Goal: Task Accomplishment & Management: Manage account settings

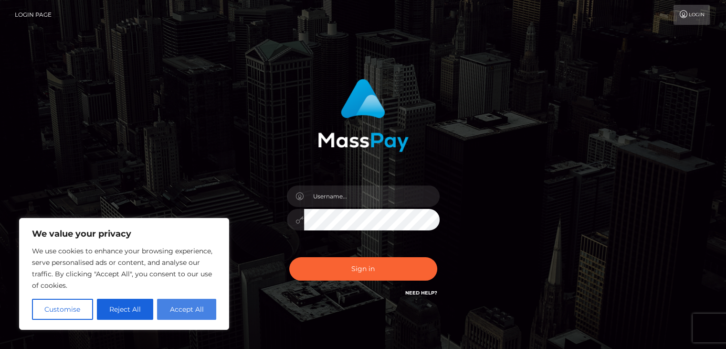
click at [206, 303] on button "Accept All" at bounding box center [186, 308] width 59 height 21
checkbox input "true"
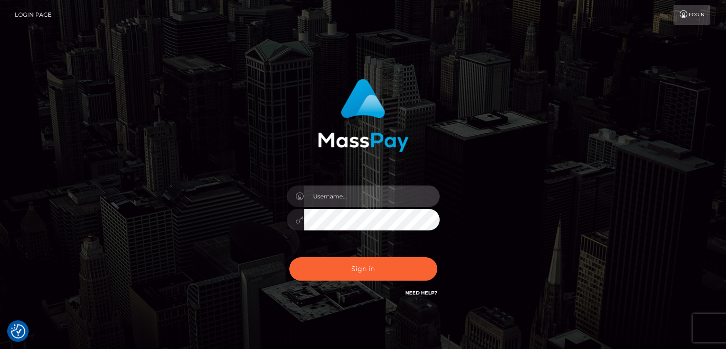
click at [326, 197] on input "text" at bounding box center [372, 195] width 136 height 21
type input "[PERSON_NAME][EMAIL_ADDRESS][DOMAIN_NAME]"
click at [506, 244] on div "malcolm@drawbridgebanking.com" at bounding box center [363, 193] width 544 height 243
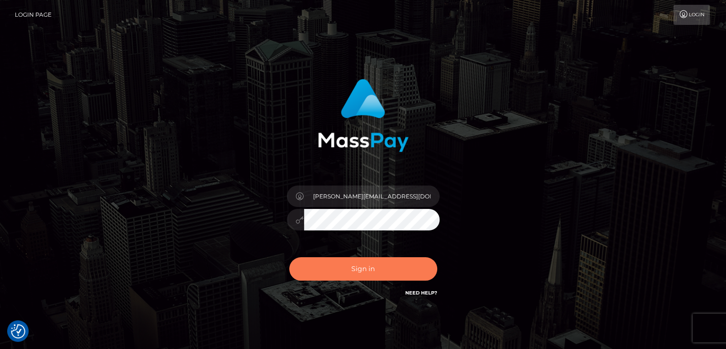
click at [362, 264] on button "Sign in" at bounding box center [363, 268] width 148 height 23
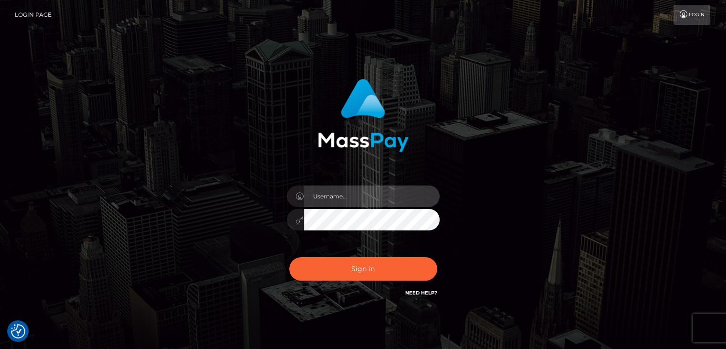
click at [338, 200] on input "text" at bounding box center [372, 195] width 136 height 21
type input "[PERSON_NAME]"
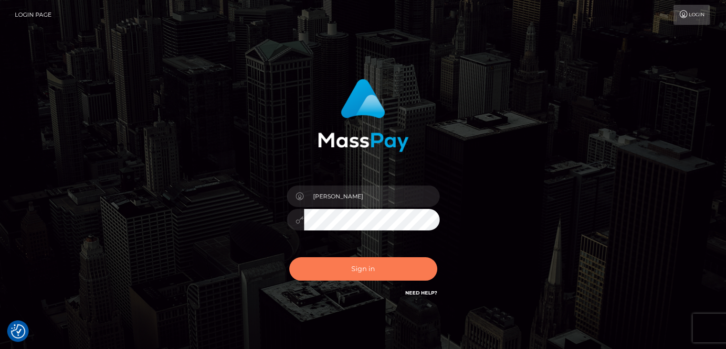
click at [382, 272] on button "Sign in" at bounding box center [363, 268] width 148 height 23
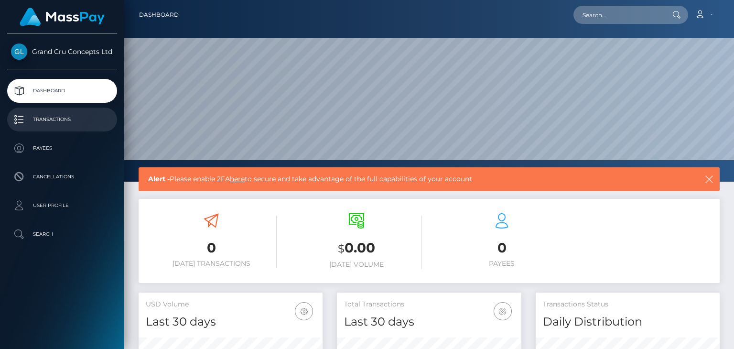
click at [57, 119] on p "Transactions" at bounding box center [62, 119] width 102 height 14
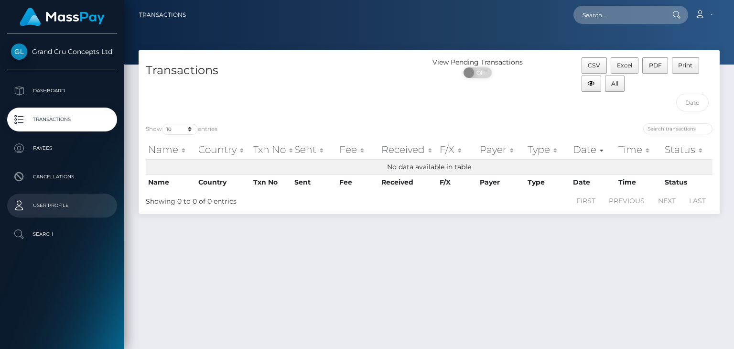
click at [44, 205] on p "User Profile" at bounding box center [62, 205] width 102 height 14
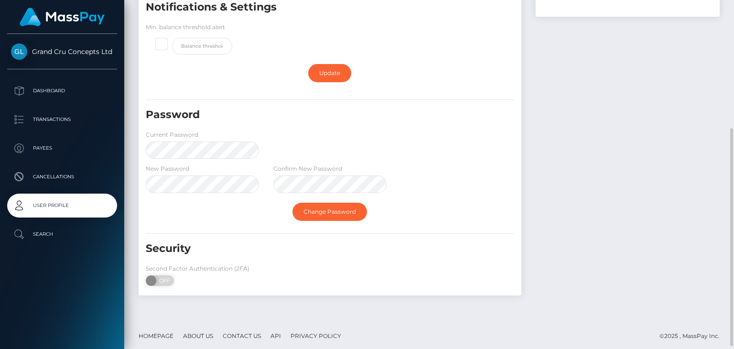
scroll to position [209, 0]
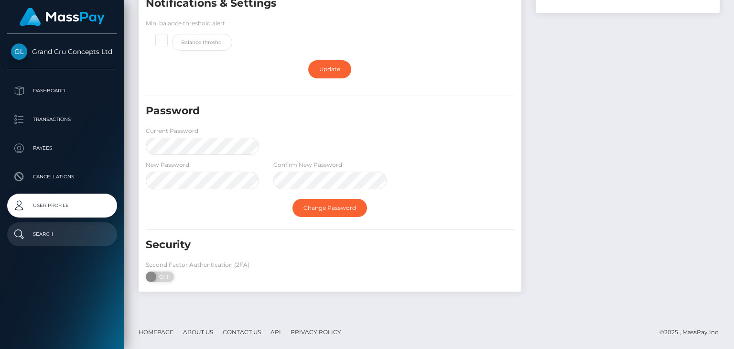
click at [49, 239] on p "Search" at bounding box center [62, 234] width 102 height 14
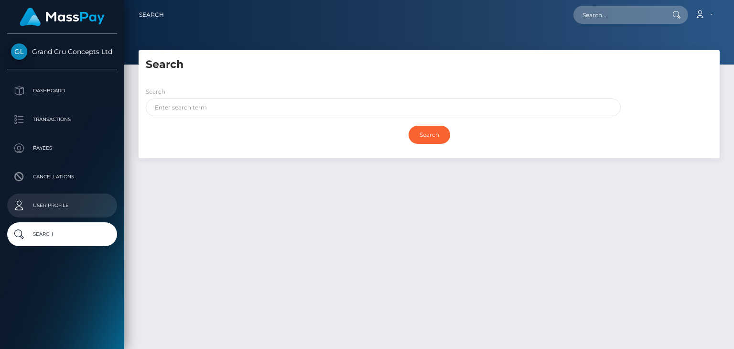
click at [51, 205] on p "User Profile" at bounding box center [62, 205] width 102 height 14
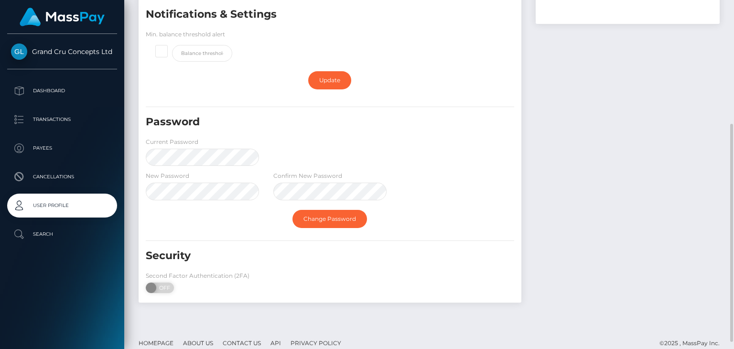
scroll to position [209, 0]
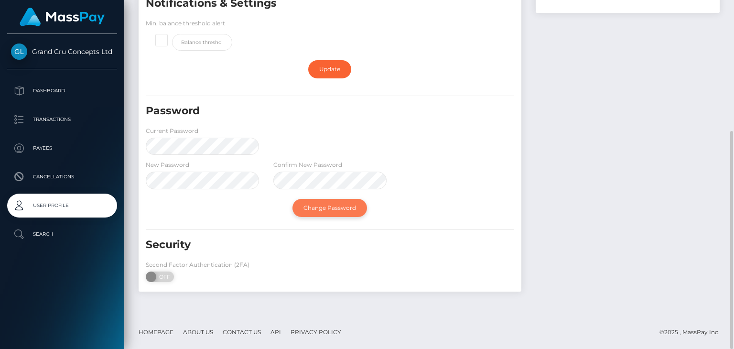
click at [353, 207] on link "Change Password" at bounding box center [329, 208] width 75 height 18
click at [324, 203] on link "Change Password" at bounding box center [329, 208] width 75 height 18
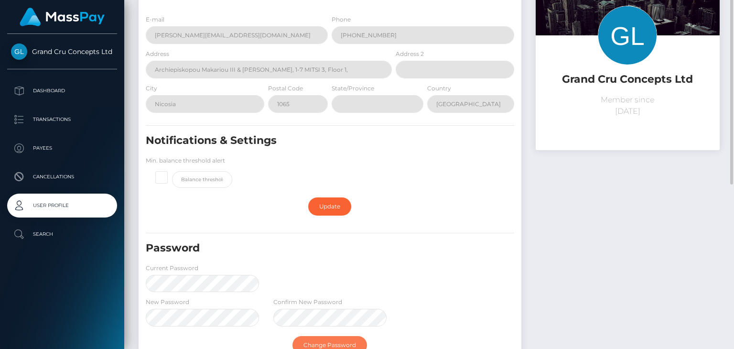
scroll to position [0, 0]
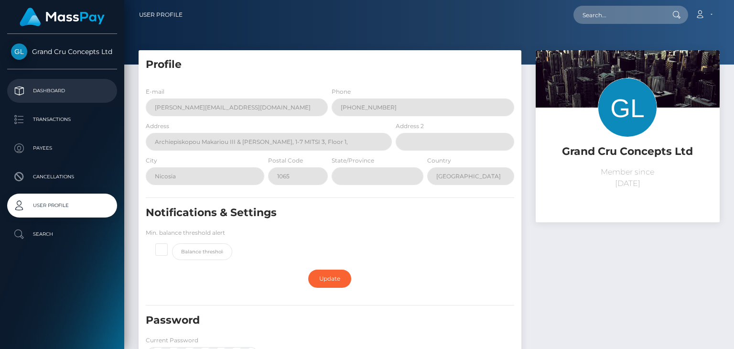
click at [64, 80] on link "Dashboard" at bounding box center [62, 91] width 110 height 24
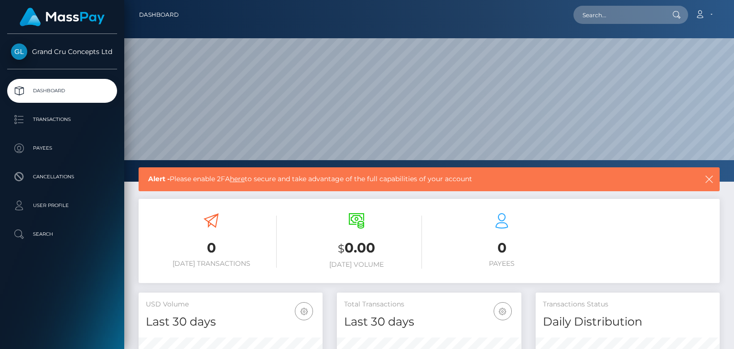
scroll to position [169, 183]
click at [708, 15] on link "Account" at bounding box center [703, 15] width 28 height 20
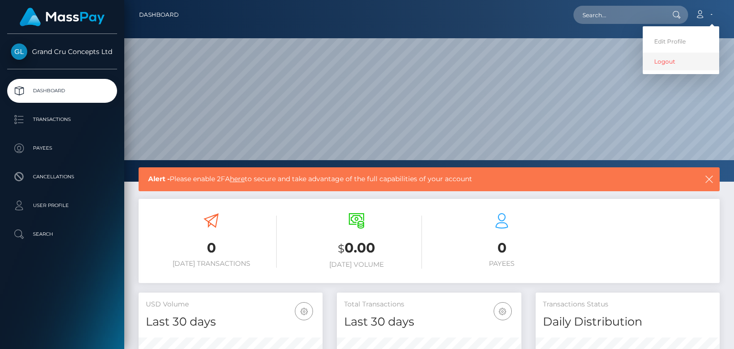
click at [670, 59] on link "Logout" at bounding box center [680, 62] width 76 height 18
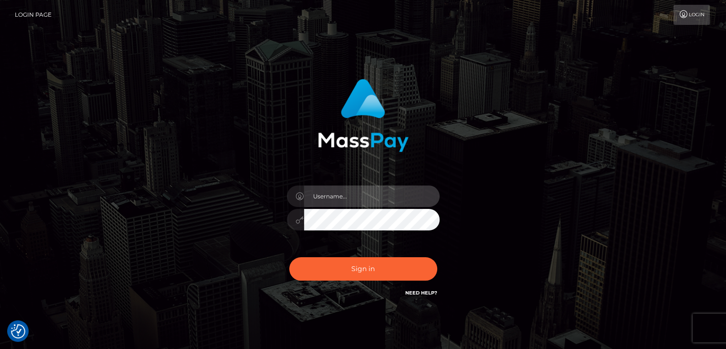
click at [321, 195] on input "text" at bounding box center [372, 195] width 136 height 21
type input "[PERSON_NAME]"
click at [275, 211] on div "[PERSON_NAME] Sign in" at bounding box center [363, 189] width 251 height 234
click at [524, 241] on div "[PERSON_NAME]" at bounding box center [363, 193] width 544 height 243
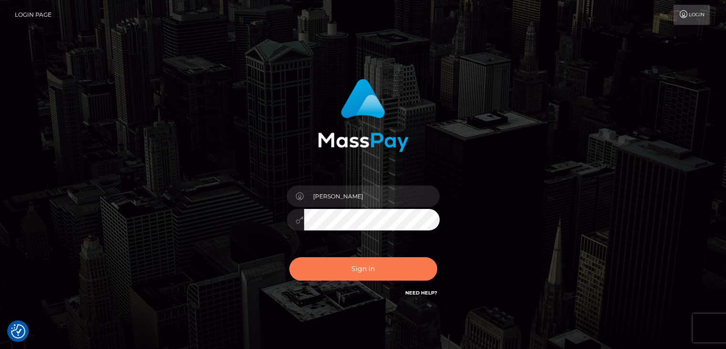
click at [360, 266] on button "Sign in" at bounding box center [363, 268] width 148 height 23
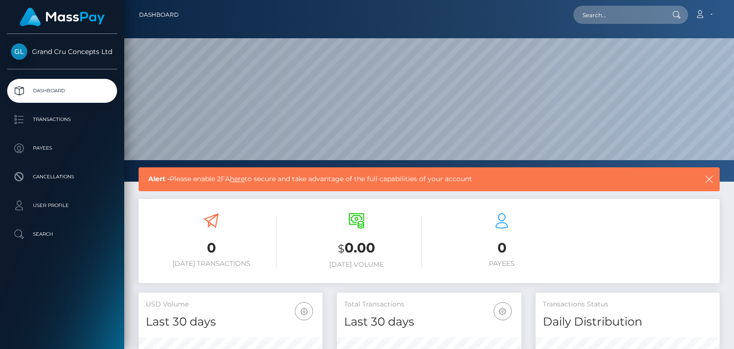
scroll to position [169, 183]
click at [244, 182] on link "here" at bounding box center [237, 178] width 15 height 9
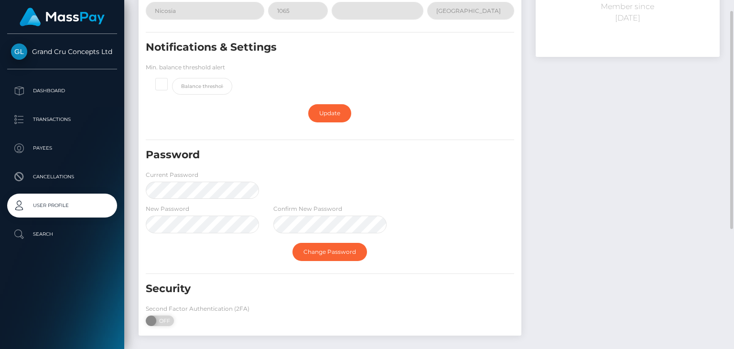
scroll to position [209, 0]
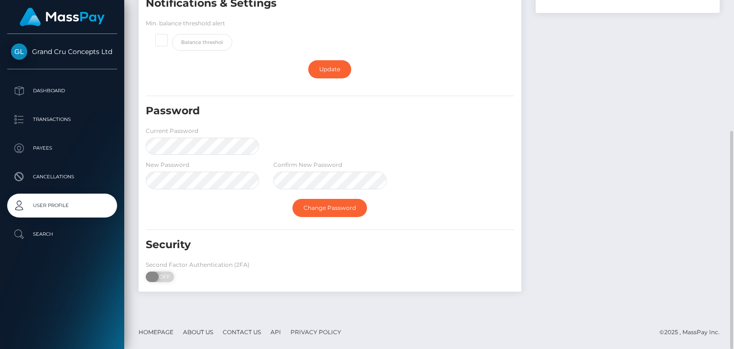
click at [162, 276] on span "OFF" at bounding box center [163, 276] width 24 height 11
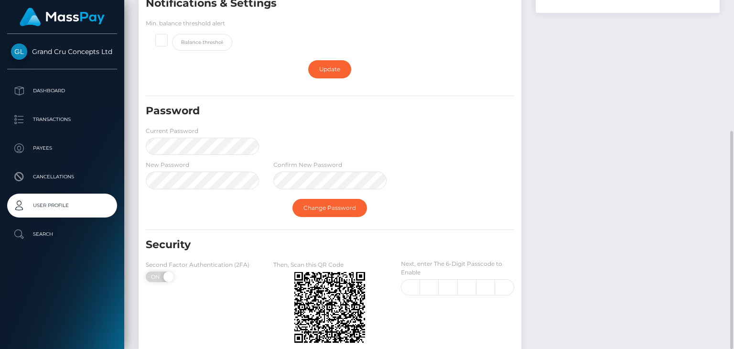
checkbox input "true"
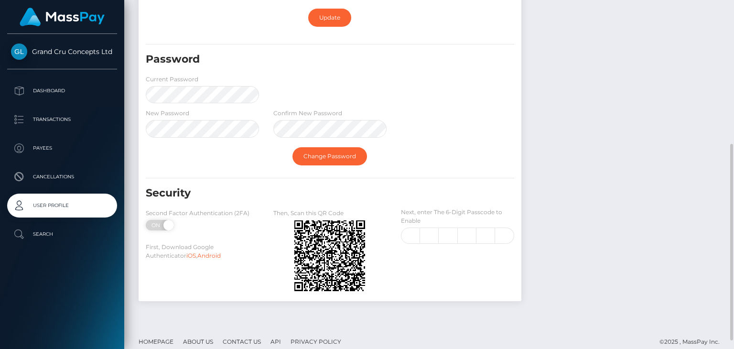
scroll to position [270, 0]
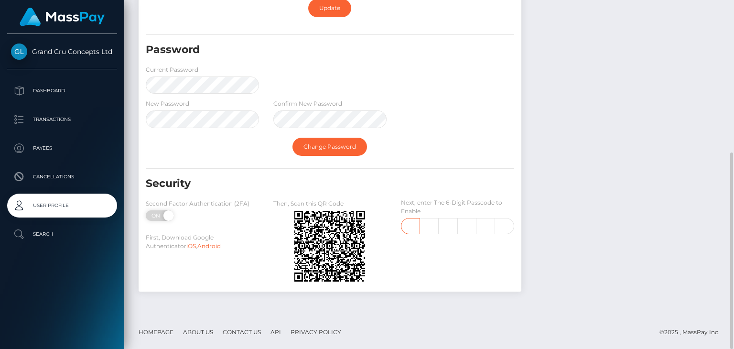
click at [417, 224] on input "text" at bounding box center [410, 226] width 19 height 16
type input "2"
type input "1"
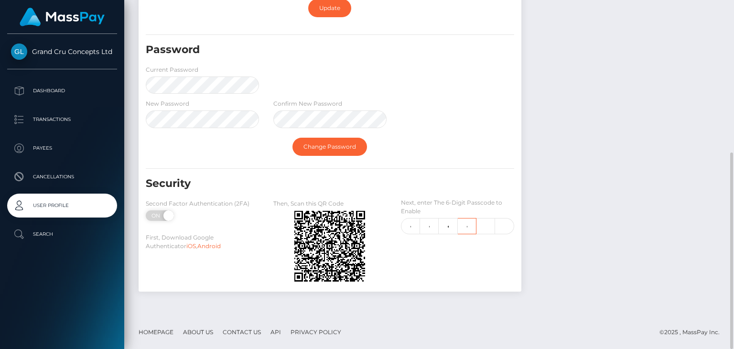
type input "7"
type input "4"
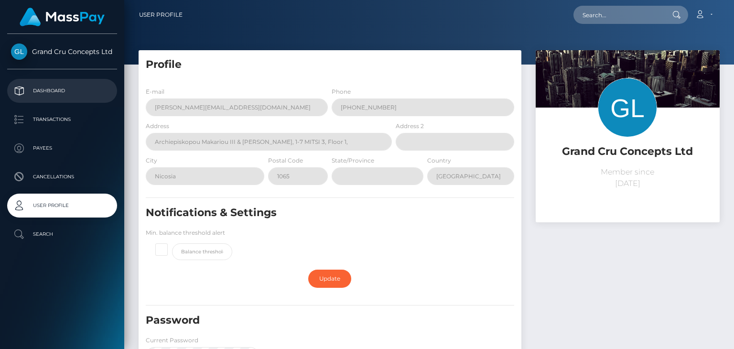
click at [40, 88] on p "Dashboard" at bounding box center [62, 91] width 102 height 14
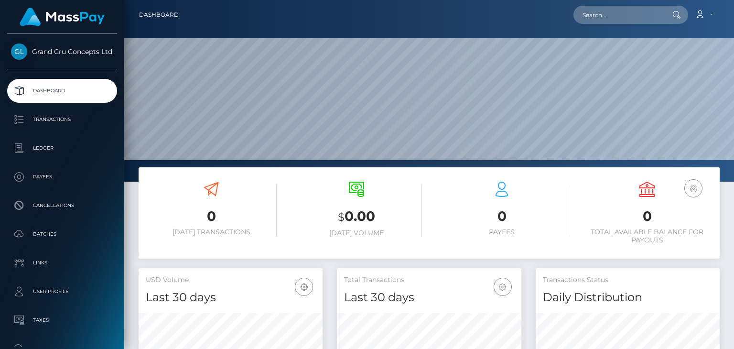
scroll to position [169, 183]
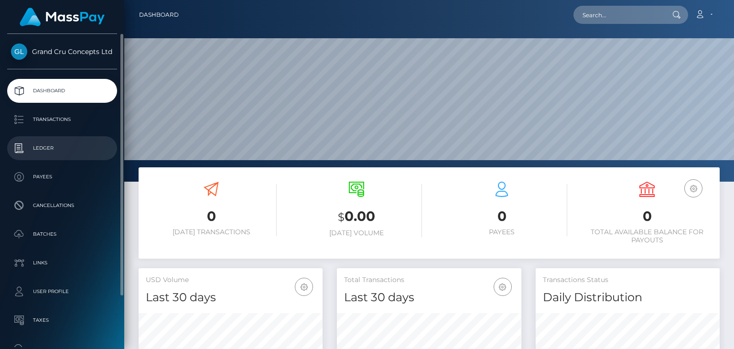
click at [52, 144] on p "Ledger" at bounding box center [62, 148] width 102 height 14
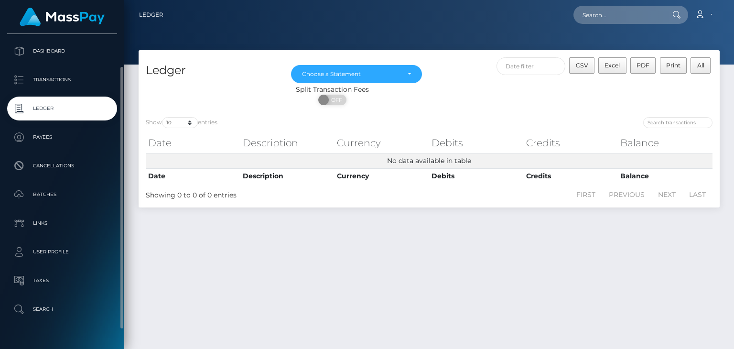
scroll to position [62, 0]
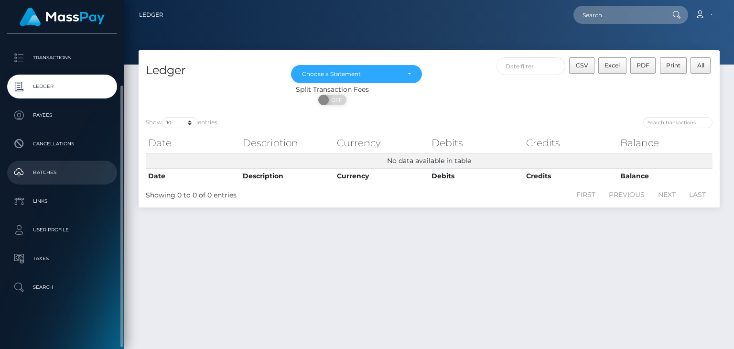
click at [43, 167] on p "Batches" at bounding box center [62, 172] width 102 height 14
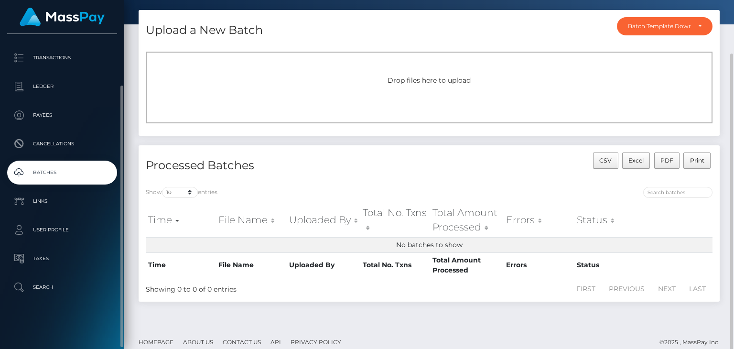
scroll to position [50, 0]
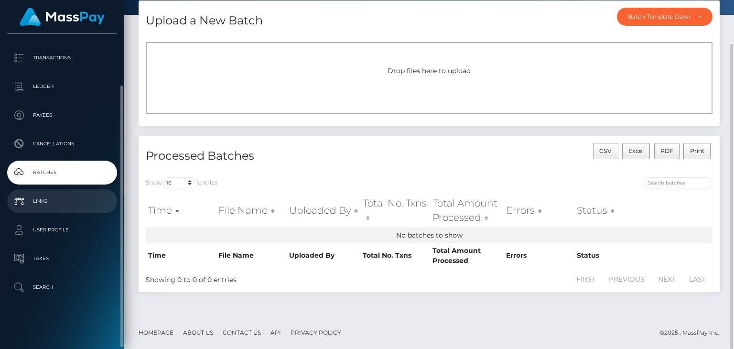
click at [53, 204] on p "Links" at bounding box center [62, 201] width 102 height 14
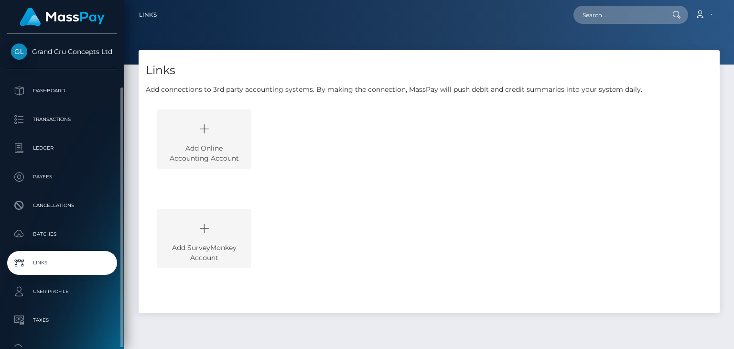
scroll to position [62, 0]
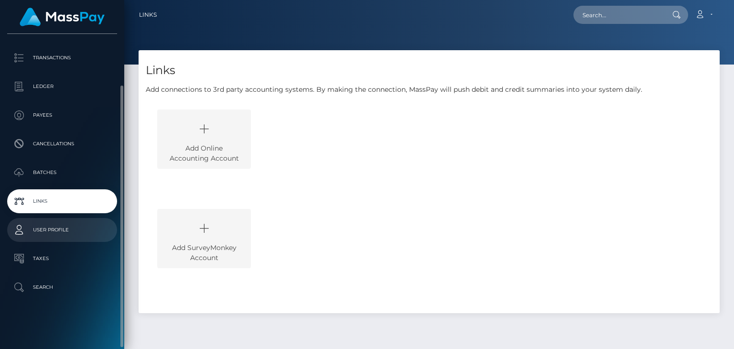
click at [59, 228] on p "User Profile" at bounding box center [62, 230] width 102 height 14
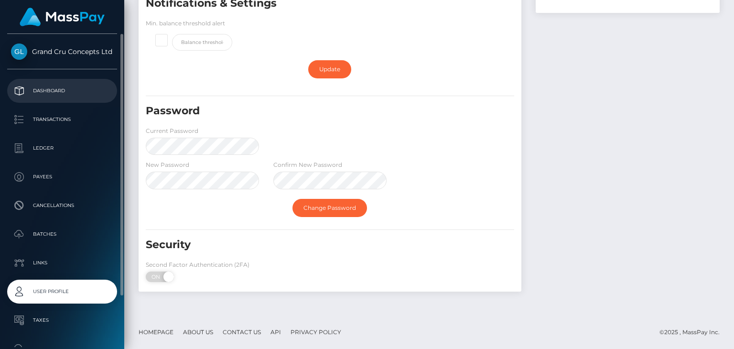
click at [55, 95] on p "Dashboard" at bounding box center [62, 91] width 102 height 14
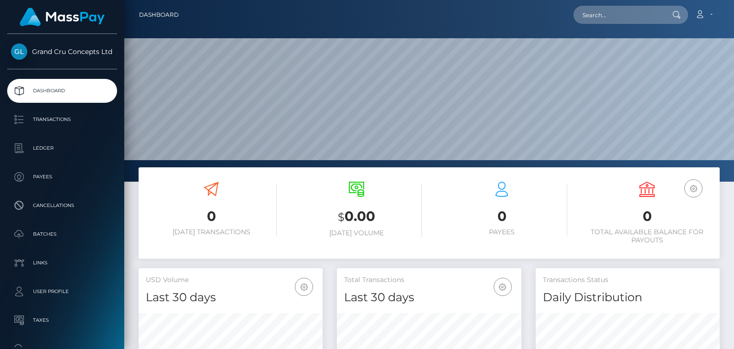
scroll to position [169, 183]
click at [715, 17] on link "Account" at bounding box center [703, 15] width 28 height 20
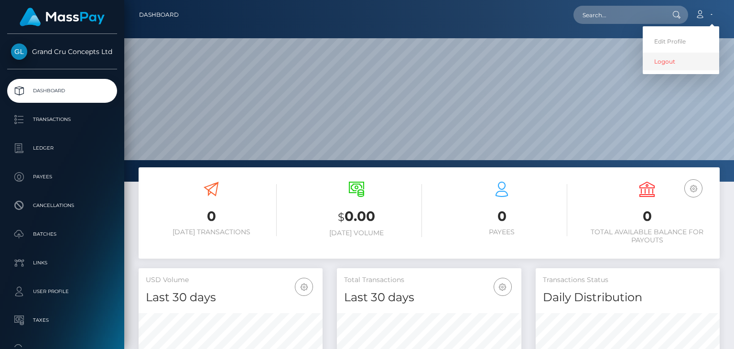
click at [671, 63] on link "Logout" at bounding box center [680, 62] width 76 height 18
